Goal: Information Seeking & Learning: Learn about a topic

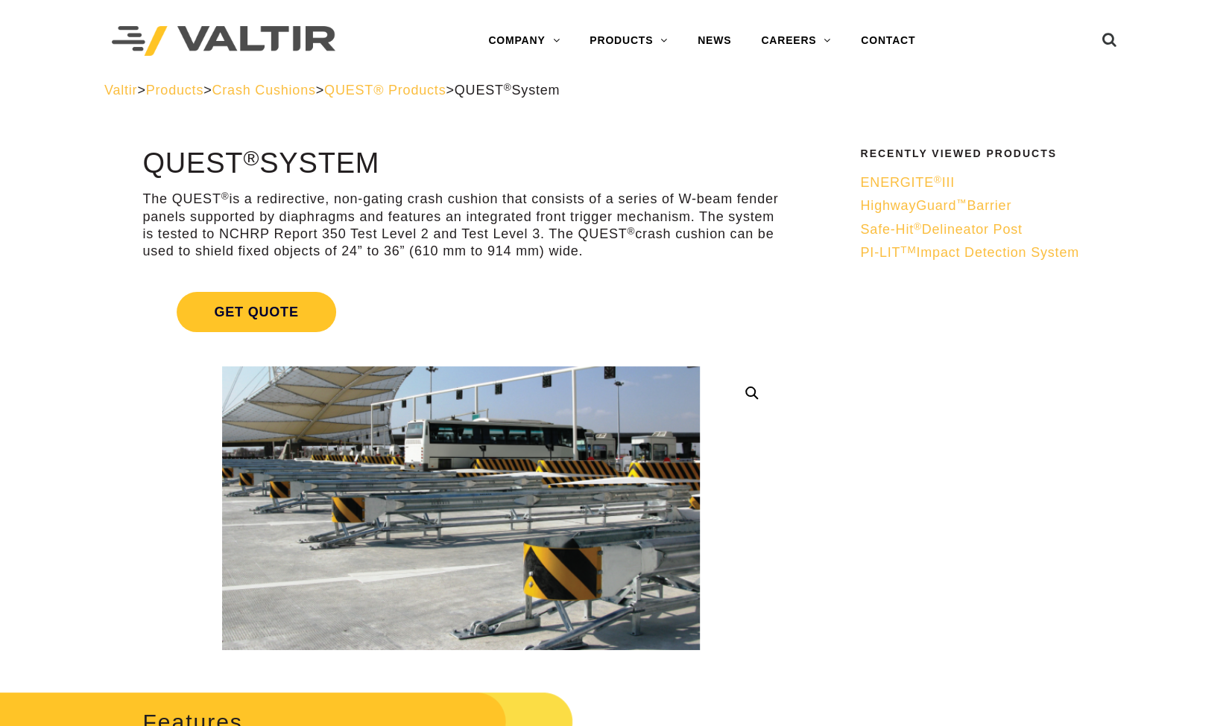
click at [307, 41] on img at bounding box center [224, 41] width 224 height 31
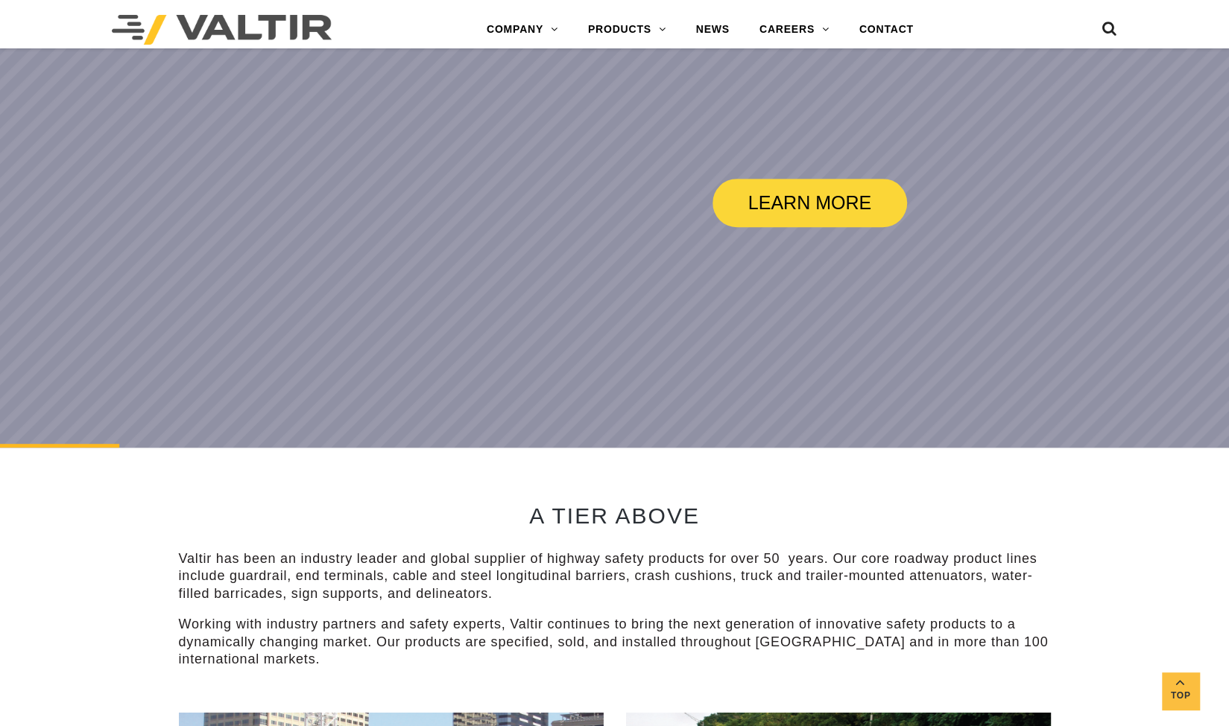
scroll to position [726, 0]
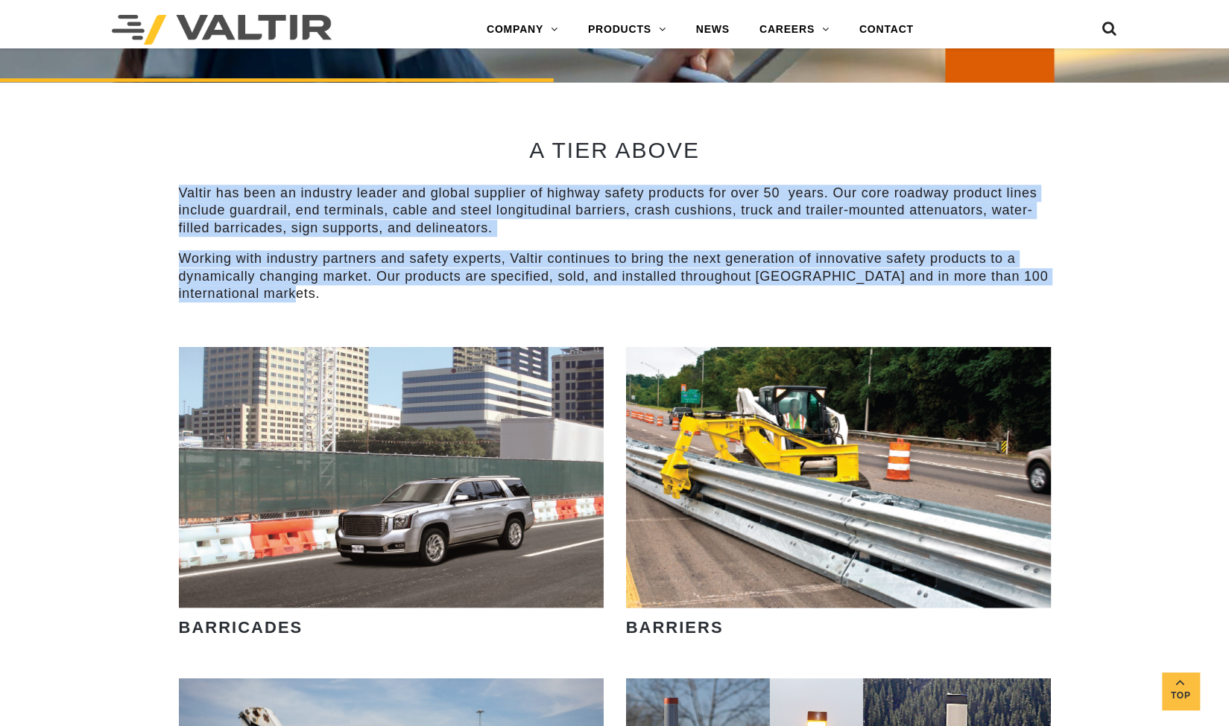
drag, startPoint x: 178, startPoint y: 189, endPoint x: 326, endPoint y: 294, distance: 181.7
click at [326, 294] on div "Valtir has been an industry leader and global supplier of highway safety produc…" at bounding box center [615, 244] width 872 height 118
copy div "Valtir has been an industry leader and global supplier of highway safety produc…"
